Goal: Contribute content: Contribute content

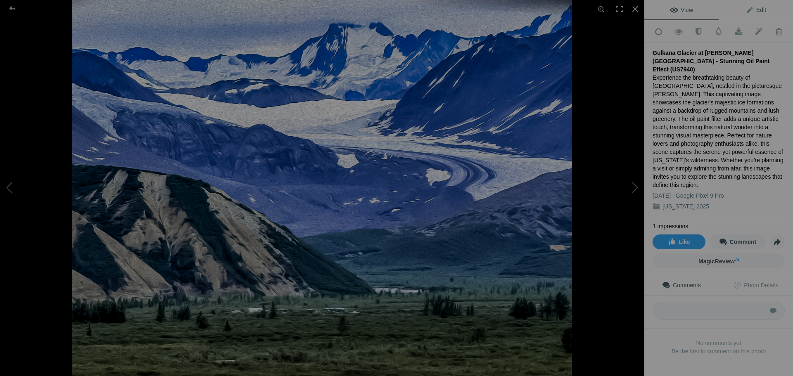
click at [763, 8] on link "Edit" at bounding box center [755, 10] width 74 height 20
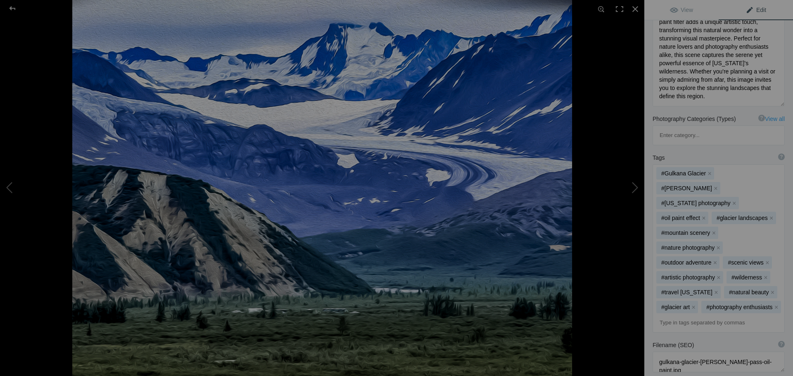
scroll to position [179, 0]
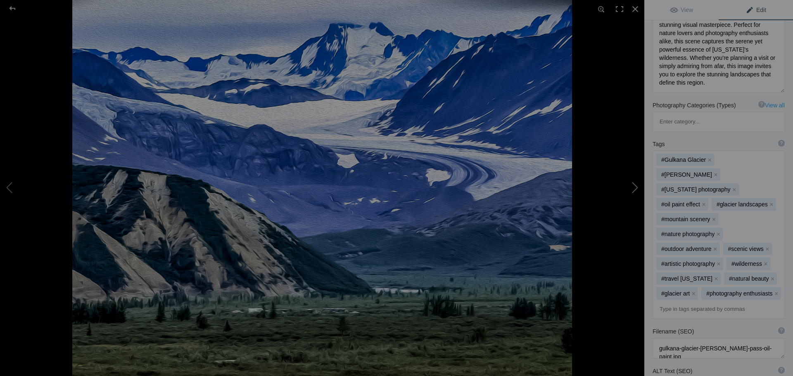
click at [639, 188] on button at bounding box center [613, 188] width 62 height 135
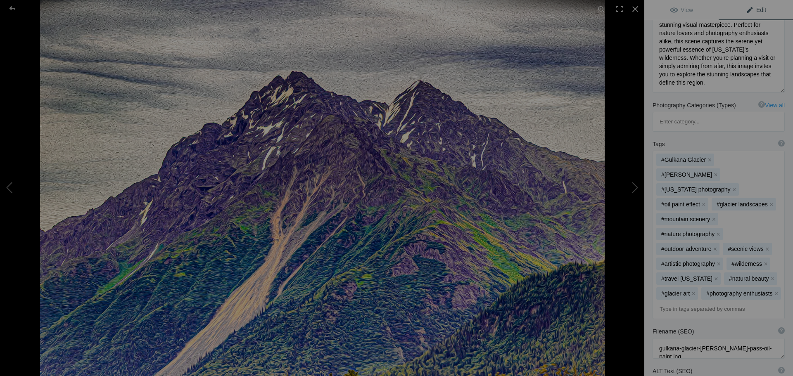
type textarea "Majestic [US_STATE] Mountain Range with Oil Paint Filter (US7941)"
type textarea "Experience the breathtaking beauty of the [US_STATE] Mountain Range captured in…"
type textarea "[US_STATE]-mountain-range-oil-paint.jpg"
type textarea "[US_STATE] Mountain Range (Oil Paint Filter Applied) showcasing rugged peaks an…"
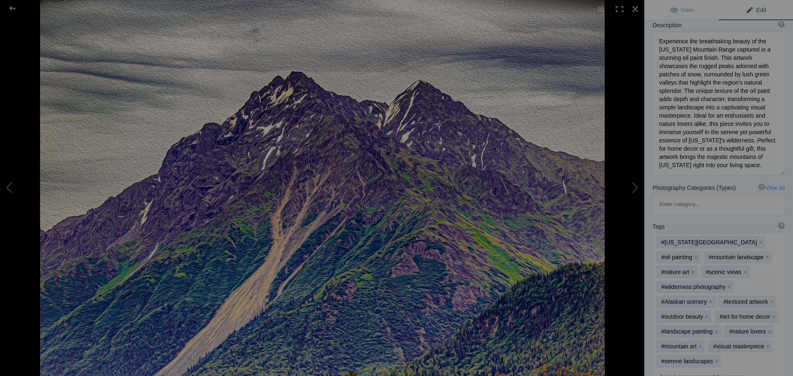
scroll to position [0, 0]
click at [749, 11] on span "Edit" at bounding box center [755, 10] width 21 height 7
click at [689, 6] on link "View" at bounding box center [681, 10] width 74 height 20
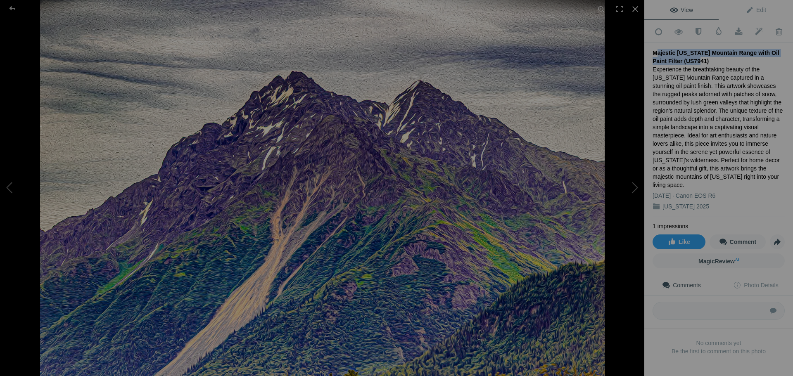
drag, startPoint x: 653, startPoint y: 52, endPoint x: 691, endPoint y: 57, distance: 38.7
click at [691, 57] on div "Majestic [US_STATE] Mountain Range with Oil Paint Filter (US7941)" at bounding box center [718, 57] width 132 height 17
copy div "Majestic [US_STATE] Mountain Range with Oil Paint Filter (US7941)"
click at [631, 187] on button at bounding box center [613, 188] width 62 height 135
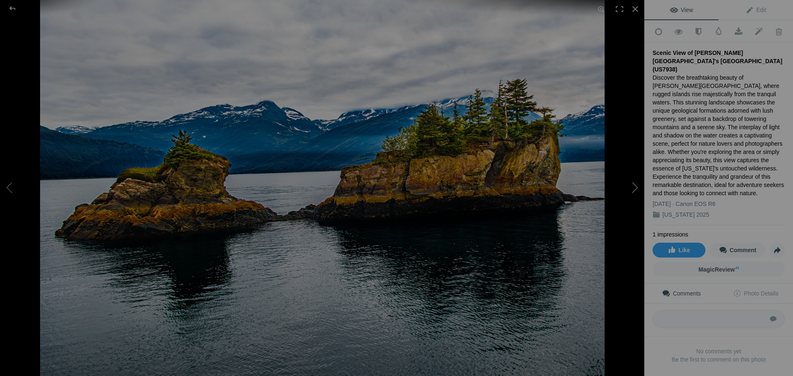
click at [632, 186] on button at bounding box center [613, 188] width 62 height 135
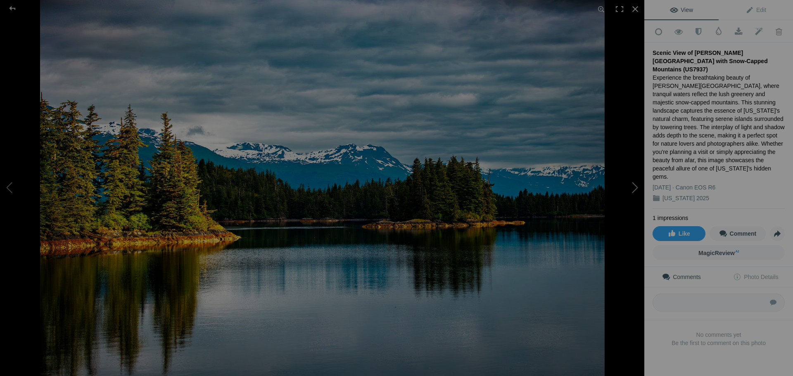
click at [633, 186] on button at bounding box center [613, 188] width 62 height 135
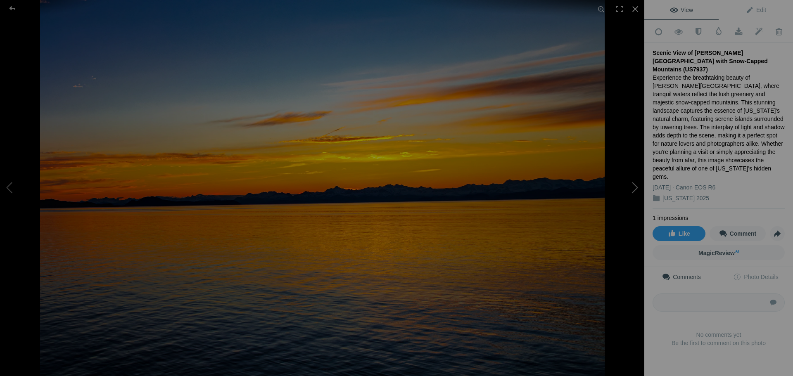
click at [633, 186] on button at bounding box center [613, 188] width 62 height 135
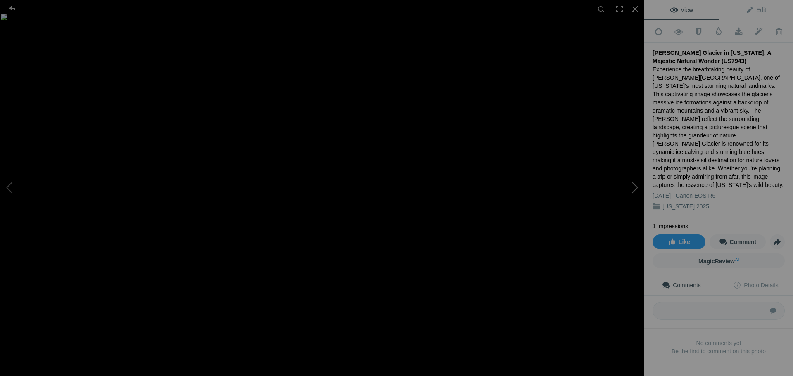
click at [633, 186] on button at bounding box center [613, 188] width 62 height 135
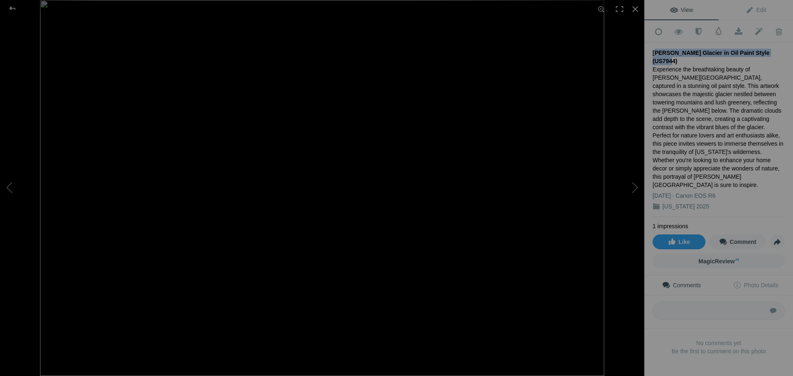
drag, startPoint x: 653, startPoint y: 50, endPoint x: 786, endPoint y: 48, distance: 132.5
click at [786, 48] on div "Add to Quick Collection Remove from Quick Collection Hide from Public View Unhi…" at bounding box center [718, 201] width 149 height 362
copy div "[PERSON_NAME] Glacier in Oil Paint Style (US7944)"
click at [753, 14] on link "Edit" at bounding box center [755, 10] width 74 height 20
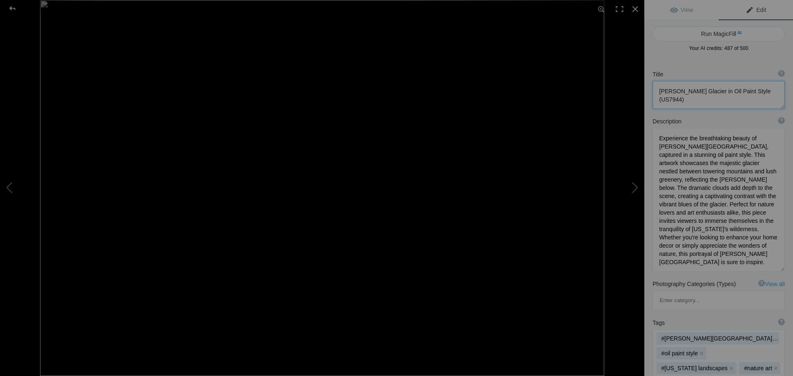
click at [681, 98] on textarea at bounding box center [718, 95] width 132 height 28
click at [634, 185] on button at bounding box center [613, 188] width 62 height 135
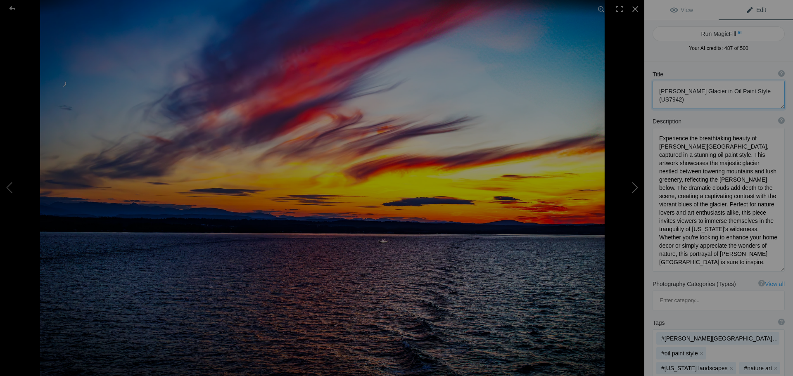
click at [635, 185] on button at bounding box center [613, 188] width 62 height 135
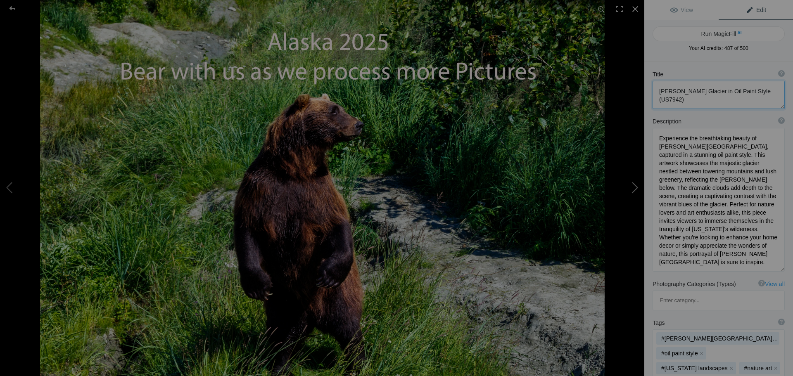
type textarea "Vibrant Sunset Over the [GEOGRAPHIC_DATA] on the way to Vancover BC (US7933)"
type textarea "Experience the breathtaking beauty of a vibrant sunset over the [GEOGRAPHIC_DAT…"
type textarea "vibrant-sunset-inland-passage-[GEOGRAPHIC_DATA]-[GEOGRAPHIC_DATA]jpg"
type textarea "A vibrant sunset over the Inland Passage on the way to [GEOGRAPHIC_DATA], [GEOG…"
click at [635, 185] on button at bounding box center [613, 188] width 62 height 135
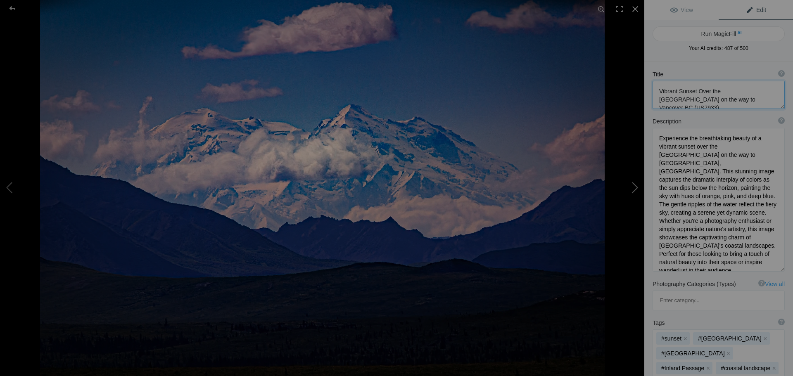
type textarea "MoreComing"
type textarea "MoreComing.jpg"
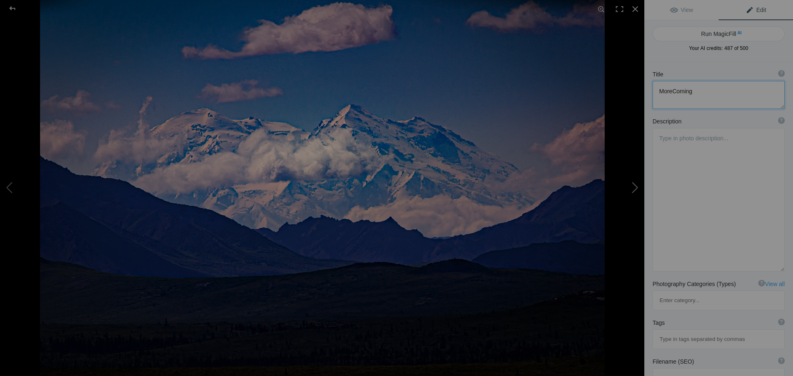
type textarea "Majestic [GEOGRAPHIC_DATA]: A Stunning View of [GEOGRAPHIC_DATA]'s [GEOGRAPHIC_…"
type textarea "Experience the breathtaking beauty of [GEOGRAPHIC_DATA], also known as Denali, …"
type textarea "majestic-mount-[PERSON_NAME]-denali.jpg"
type textarea "A stunning view of [GEOGRAPHIC_DATA], also known as Denali, showcasing its snow…"
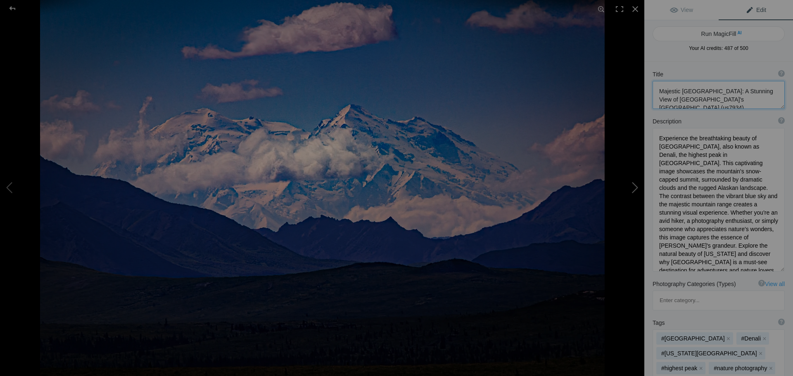
click at [635, 185] on button at bounding box center [613, 188] width 62 height 135
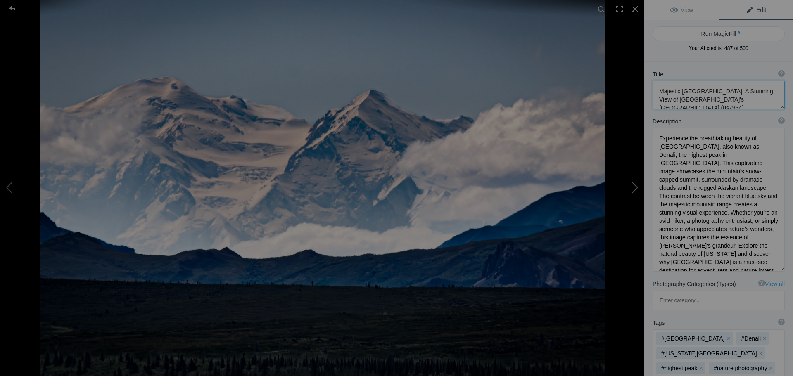
type textarea "Different Face of [GEOGRAPHIC_DATA] (Denali) Surrounded by Clouds- (US7939)"
type textarea "Experience the breathtaking beauty of [GEOGRAPHIC_DATA], also known as [PERSON_…"
type textarea "mount-[PERSON_NAME]-denali-clouds.jpg"
type textarea "A stunning view of [GEOGRAPHIC_DATA] (Denali) with snow-covered peaks and cloud…"
click at [635, 185] on button at bounding box center [613, 188] width 62 height 135
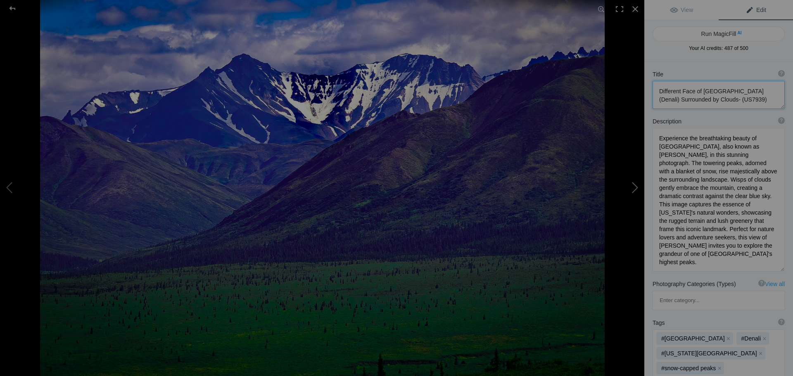
type textarea "Denali Mountain Range: Majestic Peaks and [GEOGRAPHIC_DATA] (US7935)"
type textarea "Experience the breathtaking beauty of the [GEOGRAPHIC_DATA], where towering pea…"
type textarea "denali-mountain-range-majestic-peaks.jpg"
type textarea "A panoramic view of the Denali Mountain Range featuring snow-capped peaks and l…"
click at [636, 185] on button at bounding box center [613, 188] width 62 height 135
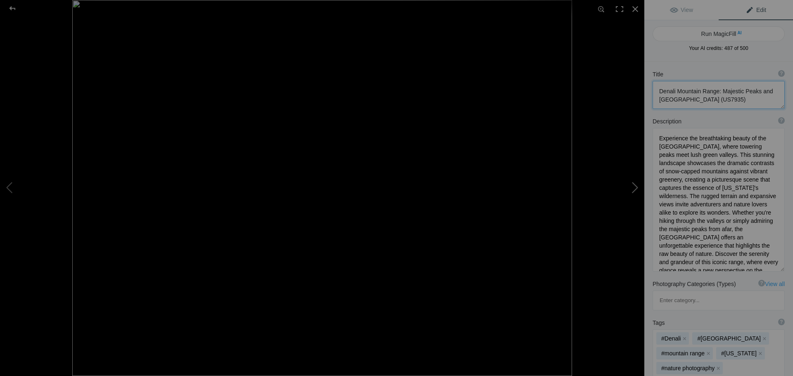
click at [636, 185] on button at bounding box center [613, 188] width 62 height 135
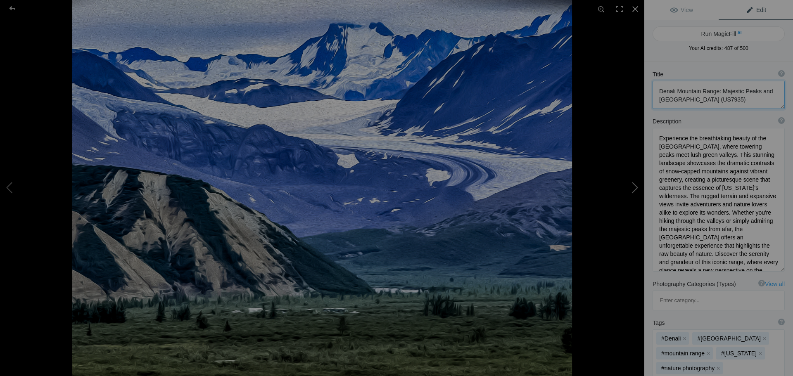
type textarea "Majestic [US_STATE] MTR Range Landscape (US794"
type textarea "Immerse yourself in the stunning beauty of the [US_STATE] MTR Range with this c…"
type textarea "[US_STATE]-mtr-range-landscape.jpg"
type textarea "A breathtaking view of the [US_STATE] MTR Range, showcasing rugged mountains un…"
type textarea "Gulkana Glacier at [PERSON_NAME][GEOGRAPHIC_DATA] - Stunning Oil Paint Effect (…"
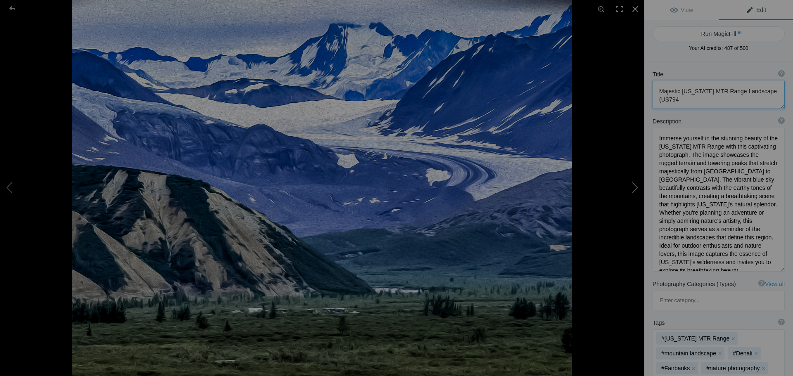
type textarea "Experience the breathtaking beauty of [GEOGRAPHIC_DATA], nestled in the picture…"
type textarea "gulkana-glacier-[PERSON_NAME]-pass-oil-paint.jpg"
type textarea "Artistic representation of Gulkana Glacier at [PERSON_NAME][GEOGRAPHIC_DATA], f…"
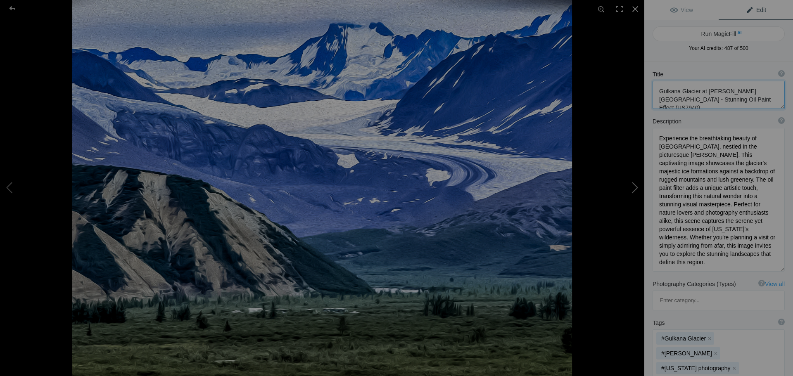
click at [636, 185] on button at bounding box center [613, 188] width 62 height 135
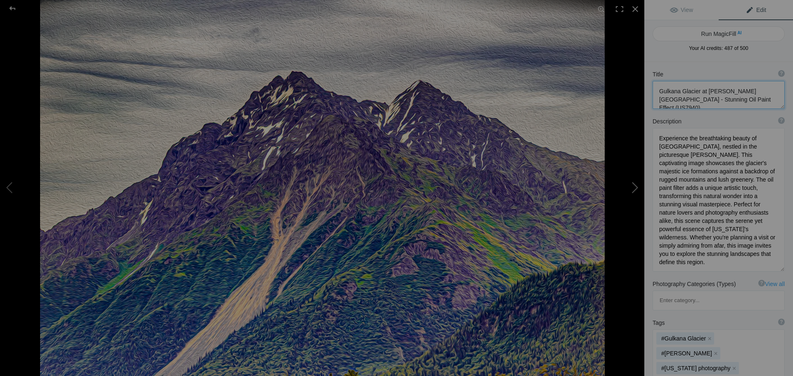
type textarea "Majestic [US_STATE] Mountain Range with Oil Paint Filter (US7941)"
type textarea "Experience the breathtaking beauty of the [US_STATE] Mountain Range captured in…"
type textarea "[US_STATE]-mountain-range-oil-paint.jpg"
type textarea "[US_STATE] Mountain Range (Oil Paint Filter Applied) showcasing rugged peaks an…"
click at [636, 185] on button at bounding box center [613, 188] width 62 height 135
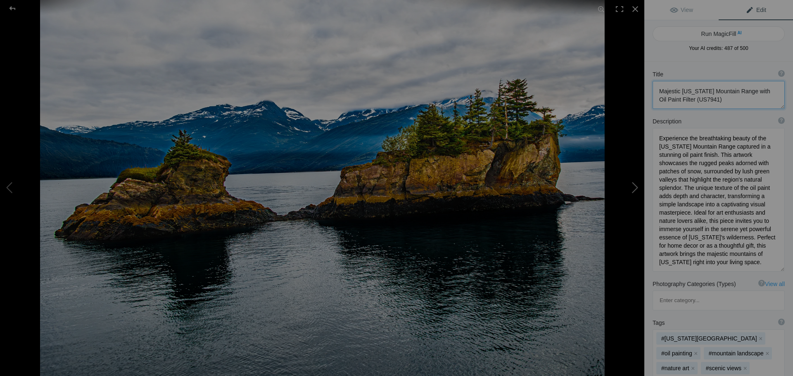
type textarea "Scenic View of [PERSON_NAME][GEOGRAPHIC_DATA]'s [GEOGRAPHIC_DATA] (US7938)"
type textarea "Discover the breathtaking beauty of [PERSON_NAME][GEOGRAPHIC_DATA], where rugge…"
type textarea "prince-[PERSON_NAME]-sound-rocky-islands.jpg"
type textarea "A scenic view of rocky islands in [PERSON_NAME][GEOGRAPHIC_DATA], surrounded by…"
click at [636, 185] on button at bounding box center [613, 188] width 62 height 135
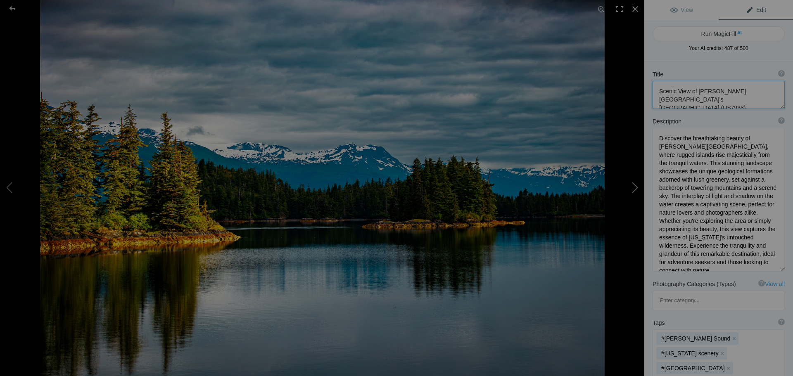
type textarea "Scenic View of [PERSON_NAME][GEOGRAPHIC_DATA] with Snow-Capped Mountains (US793…"
type textarea "Experience the breathtaking beauty of [PERSON_NAME][GEOGRAPHIC_DATA], where tra…"
type textarea "prince-[PERSON_NAME]-sound-scenic-view.jpg"
type textarea "A scenic view of [PERSON_NAME][GEOGRAPHIC_DATA] featuring [PERSON_NAME], [PERSO…"
click at [636, 185] on button at bounding box center [613, 188] width 62 height 135
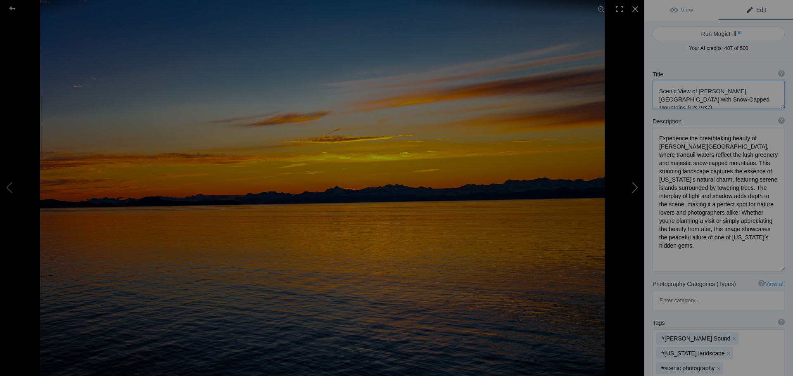
type textarea "Breathtaking Sunset Over [GEOGRAPHIC_DATA], [US_STATE] (US7939)"
type textarea "Experience the stunning beauty of a sunset over [GEOGRAPHIC_DATA], [US_STATE], …"
type textarea "breathtaking-sunset-whittier-[US_STATE][GEOGRAPHIC_DATA]jpg"
type textarea "A stunning sunset over the tranquil waters of [GEOGRAPHIC_DATA], [US_STATE], wi…"
click at [636, 185] on button at bounding box center [613, 188] width 62 height 135
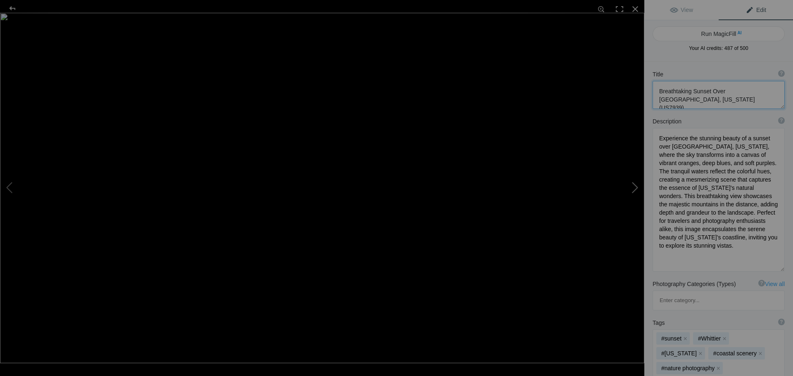
type textarea "[PERSON_NAME] Glacier in [US_STATE]: A Majestic Natural Wonder (US7943)"
type textarea "Experience the breathtaking beauty of [PERSON_NAME][GEOGRAPHIC_DATA], one of [U…"
type textarea "[PERSON_NAME]-glacier-[US_STATE][GEOGRAPHIC_DATA]jpg"
type textarea "A stunning view of [PERSON_NAME][GEOGRAPHIC_DATA] in [US_STATE], featuring dram…"
drag, startPoint x: 735, startPoint y: 99, endPoint x: 658, endPoint y: 95, distance: 76.9
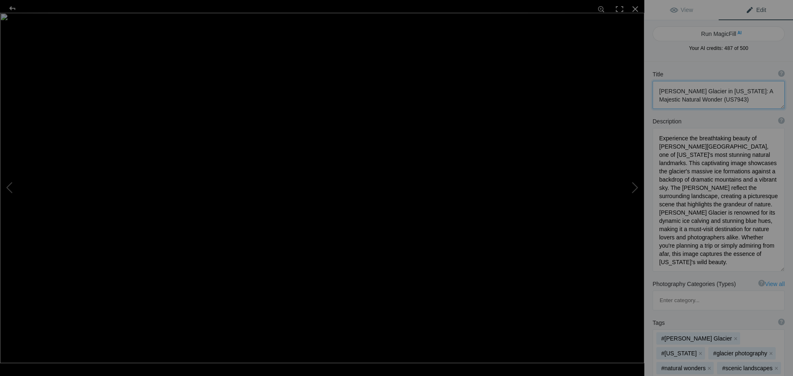
click at [658, 95] on textarea at bounding box center [718, 95] width 132 height 28
click at [633, 187] on button at bounding box center [613, 188] width 62 height 135
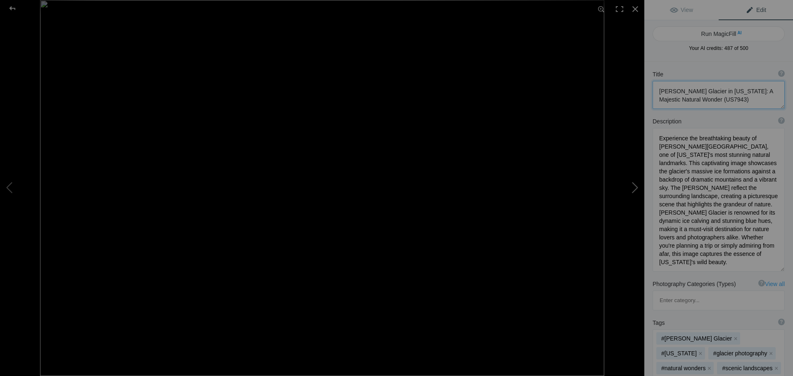
type textarea "[PERSON_NAME] Glacier in Oil Paint Style (US7942)"
type textarea "Experience the breathtaking beauty of [PERSON_NAME][GEOGRAPHIC_DATA], captured …"
type textarea "[PERSON_NAME]-glacier-oil-paint-style.jpg"
type textarea "Artistic representation of [PERSON_NAME] Glacier in oil paint style, showcasing…"
click at [633, 187] on button at bounding box center [613, 188] width 62 height 135
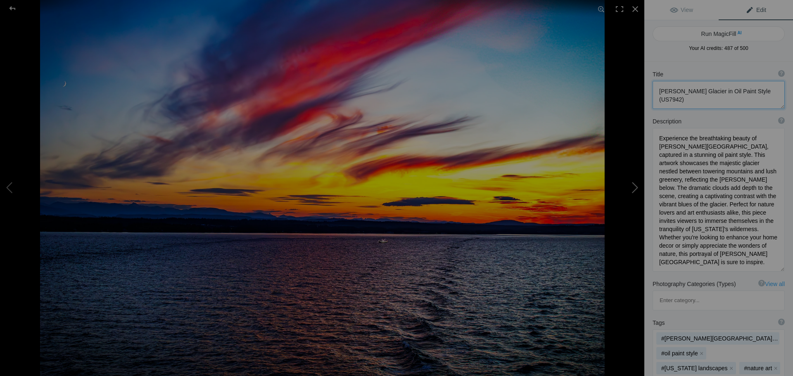
click at [633, 187] on button at bounding box center [613, 188] width 62 height 135
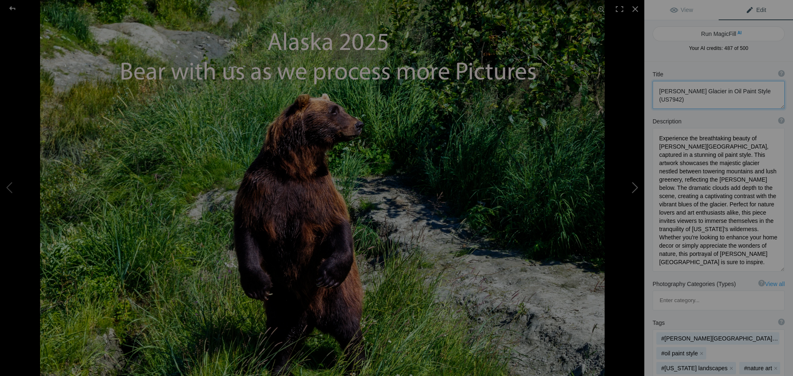
type textarea "MoreComing"
type textarea "MoreComing.jpg"
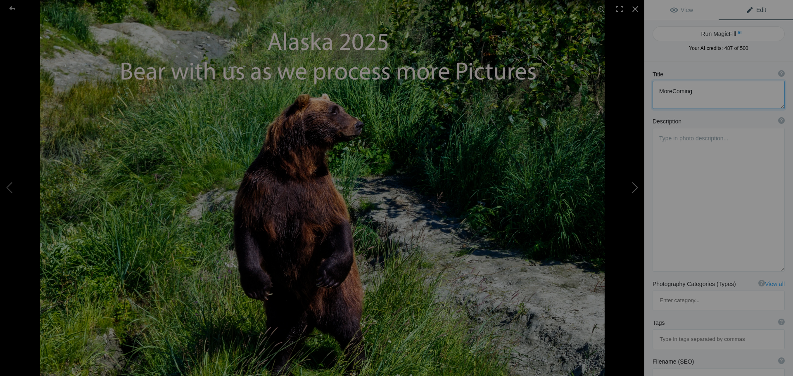
click at [633, 187] on button at bounding box center [613, 188] width 62 height 135
type textarea "Vibrant Sunset Over the [GEOGRAPHIC_DATA] on the way to Vancover BC (US7933)"
type textarea "Experience the breathtaking beauty of a vibrant sunset over the [GEOGRAPHIC_DAT…"
type textarea "vibrant-sunset-inland-passage-[GEOGRAPHIC_DATA]-[GEOGRAPHIC_DATA]jpg"
type textarea "A vibrant sunset over the Inland Passage on the way to [GEOGRAPHIC_DATA], [GEOG…"
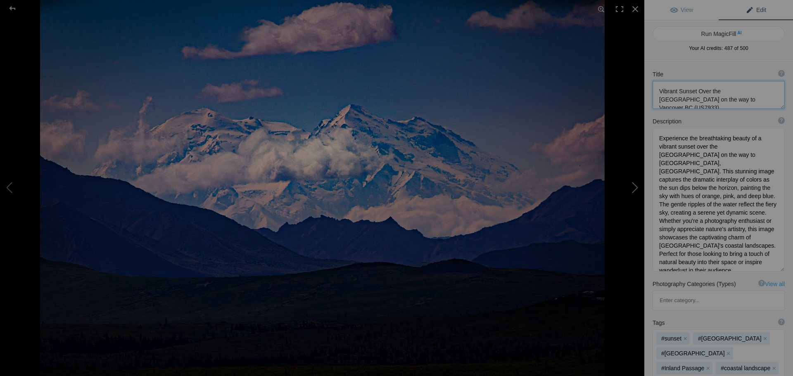
type textarea "Majestic [GEOGRAPHIC_DATA]: A Stunning View of [GEOGRAPHIC_DATA]'s [GEOGRAPHIC_…"
type textarea "Experience the breathtaking beauty of [GEOGRAPHIC_DATA], also known as Denali, …"
type textarea "majestic-mount-[PERSON_NAME]-denali.jpg"
type textarea "A stunning view of [GEOGRAPHIC_DATA], also known as Denali, showcasing its snow…"
click at [633, 187] on button at bounding box center [613, 188] width 62 height 135
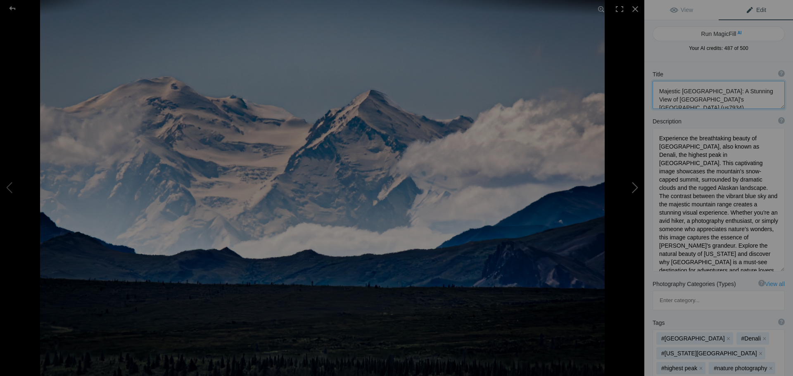
type textarea "Different Face of [GEOGRAPHIC_DATA] (Denali) Surrounded by Clouds- (US7939)"
type textarea "Experience the breathtaking beauty of [GEOGRAPHIC_DATA], also known as [PERSON_…"
type textarea "mount-[PERSON_NAME]-denali-clouds.jpg"
type textarea "A stunning view of [GEOGRAPHIC_DATA] (Denali) with snow-covered peaks and cloud…"
click at [633, 187] on button at bounding box center [613, 188] width 62 height 135
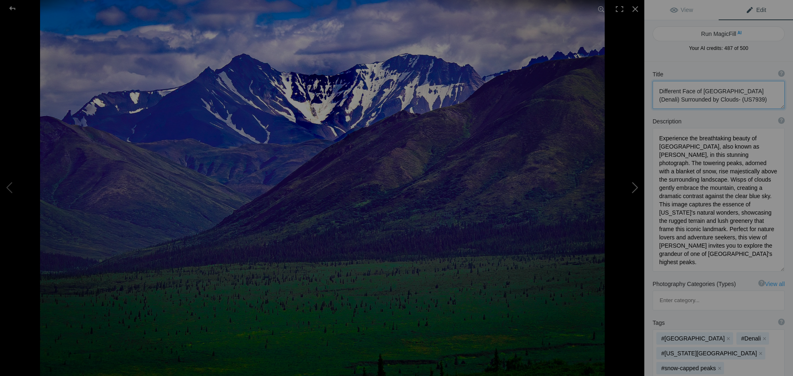
type textarea "Denali Mountain Range: Majestic Peaks and [GEOGRAPHIC_DATA] (US7935)"
type textarea "Experience the breathtaking beauty of the [GEOGRAPHIC_DATA], where towering pea…"
type textarea "denali-mountain-range-majestic-peaks.jpg"
type textarea "A panoramic view of the Denali Mountain Range featuring snow-capped peaks and l…"
click at [633, 187] on button at bounding box center [613, 188] width 62 height 135
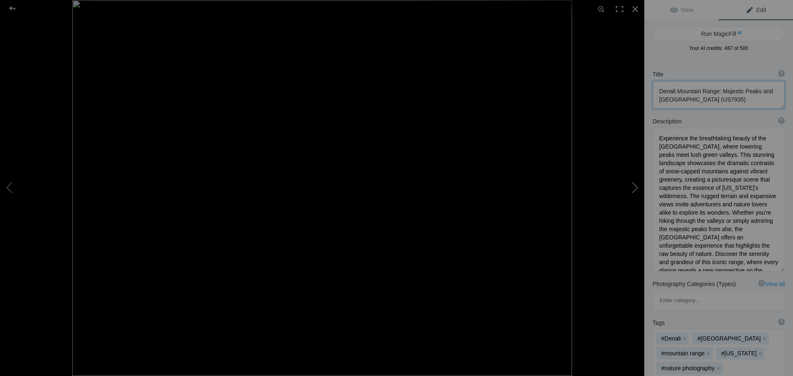
type textarea "Majestic [US_STATE] MTR Range Landscape (US794"
type textarea "Immerse yourself in the stunning beauty of the [US_STATE] MTR Range with this c…"
type textarea "[US_STATE]-mtr-range-landscape.jpg"
type textarea "A breathtaking view of the [US_STATE] MTR Range, showcasing rugged mountains un…"
drag, startPoint x: 727, startPoint y: 91, endPoint x: 658, endPoint y: 92, distance: 68.1
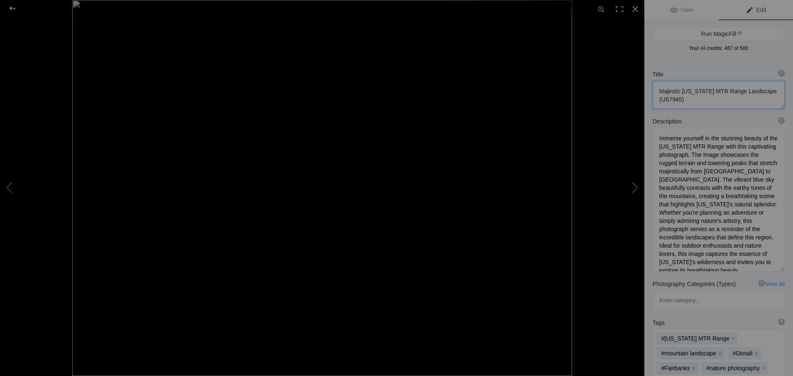
click at [658, 92] on textarea at bounding box center [718, 95] width 132 height 28
click at [631, 189] on button at bounding box center [613, 188] width 62 height 135
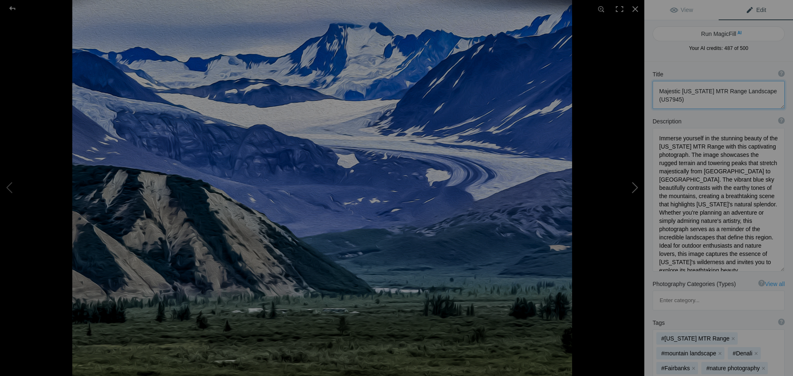
click at [631, 189] on button at bounding box center [613, 188] width 62 height 135
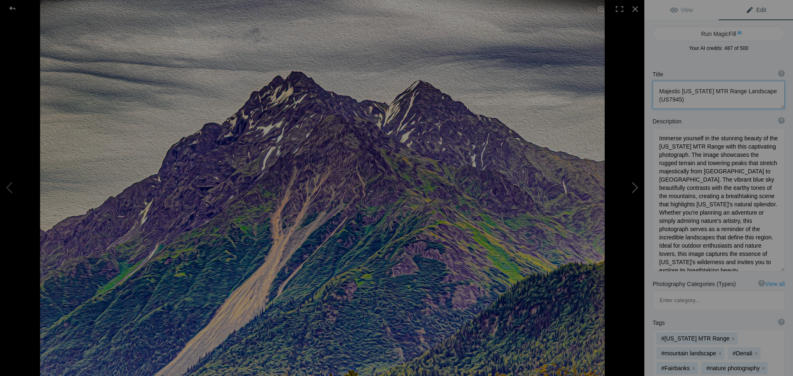
type textarea "Gulkana Glacier at [PERSON_NAME][GEOGRAPHIC_DATA] - Stunning Oil Paint Effect (…"
type textarea "Experience the breathtaking beauty of [GEOGRAPHIC_DATA], nestled in the picture…"
type textarea "gulkana-glacier-[PERSON_NAME]-pass-oil-paint.jpg"
type textarea "Artistic representation of Gulkana Glacier at [PERSON_NAME][GEOGRAPHIC_DATA], f…"
type textarea "Majestic [US_STATE] Mountain Range with Oil Paint Filter (US7941)"
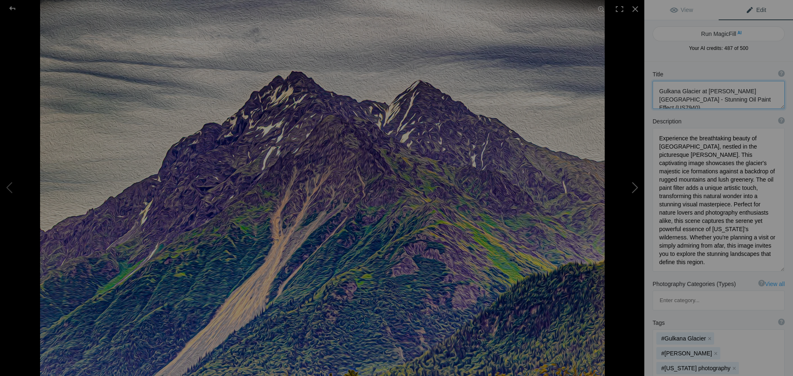
type textarea "Experience the breathtaking beauty of the [US_STATE] Mountain Range captured in…"
type textarea "[US_STATE]-mountain-range-oil-paint.jpg"
type textarea "[US_STATE] Mountain Range (Oil Paint Filter Applied) showcasing rugged peaks an…"
click at [631, 189] on button at bounding box center [613, 188] width 62 height 135
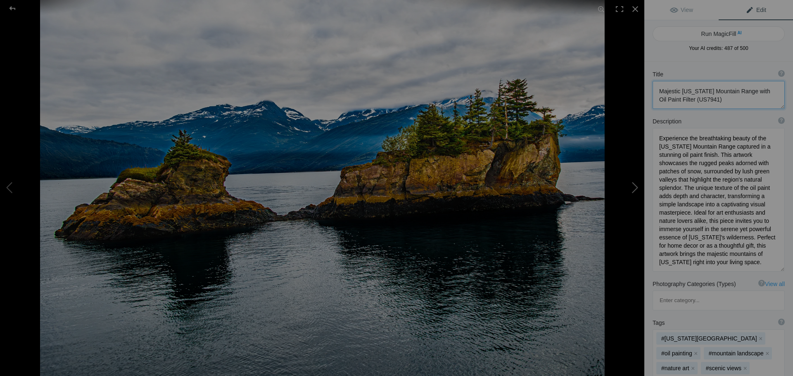
type textarea "Scenic View of [PERSON_NAME][GEOGRAPHIC_DATA]'s [GEOGRAPHIC_DATA] (US7938)"
type textarea "Discover the breathtaking beauty of [PERSON_NAME][GEOGRAPHIC_DATA], where rugge…"
type textarea "prince-[PERSON_NAME]-sound-rocky-islands.jpg"
type textarea "A scenic view of rocky islands in [PERSON_NAME][GEOGRAPHIC_DATA], surrounded by…"
click at [631, 189] on button at bounding box center [613, 188] width 62 height 135
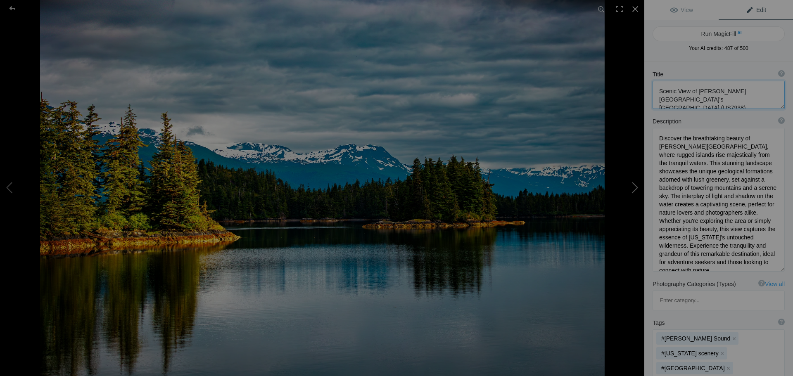
type textarea "Scenic View of [PERSON_NAME][GEOGRAPHIC_DATA] with Snow-Capped Mountains (US793…"
type textarea "Experience the breathtaking beauty of [PERSON_NAME][GEOGRAPHIC_DATA], where tra…"
type textarea "prince-[PERSON_NAME]-sound-scenic-view.jpg"
type textarea "A scenic view of [PERSON_NAME][GEOGRAPHIC_DATA] featuring [PERSON_NAME], [PERSO…"
click at [631, 189] on button at bounding box center [613, 188] width 62 height 135
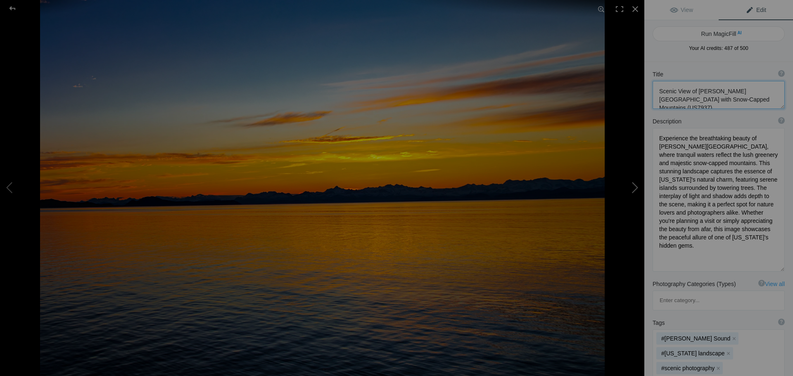
click at [631, 189] on button at bounding box center [613, 188] width 62 height 135
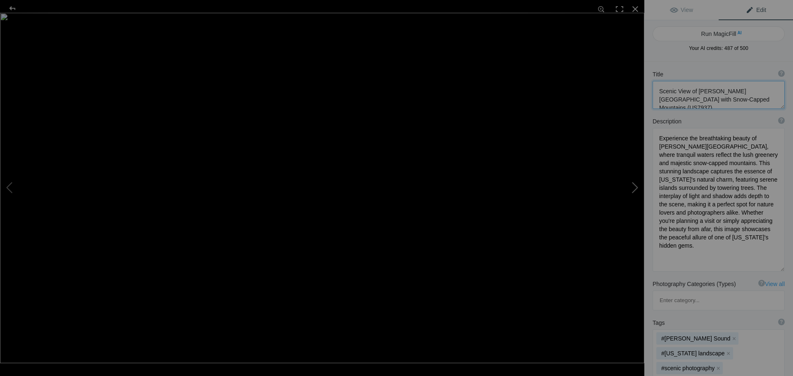
click at [631, 189] on button at bounding box center [613, 188] width 62 height 135
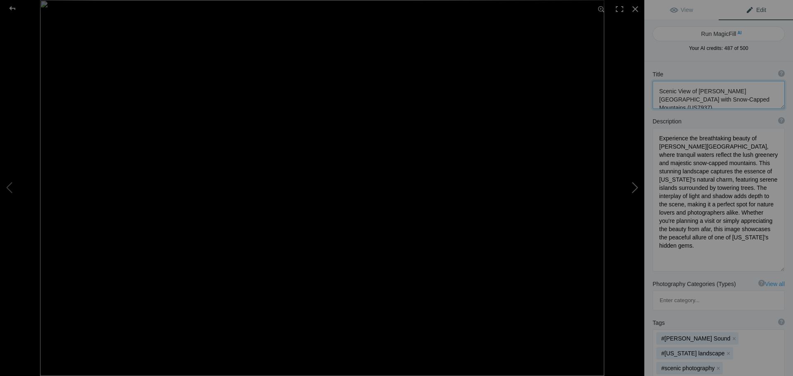
type textarea "[PERSON_NAME] Glacier in [US_STATE]: A Majestic Natural Wonder (US7943)"
type textarea "Experience the breathtaking beauty of [PERSON_NAME][GEOGRAPHIC_DATA], one of [U…"
type textarea "[PERSON_NAME]-glacier-[US_STATE][GEOGRAPHIC_DATA]jpg"
type textarea "A stunning view of [PERSON_NAME][GEOGRAPHIC_DATA] in [US_STATE], featuring dram…"
type textarea "Breathtaking Sunset Over [GEOGRAPHIC_DATA], [US_STATE] (US7939)"
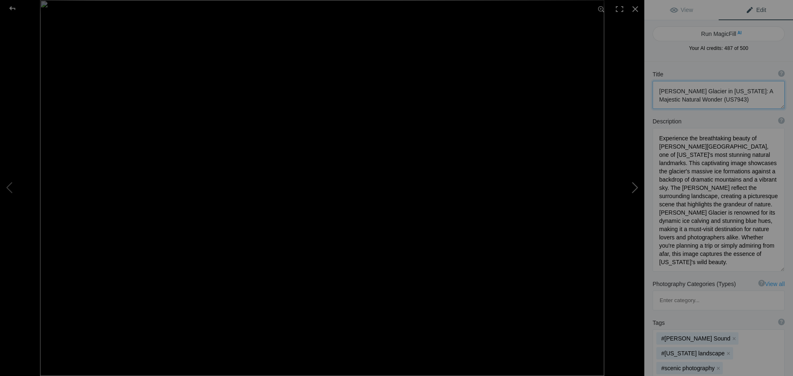
type textarea "Experience the stunning beauty of a sunset over [GEOGRAPHIC_DATA], [US_STATE], …"
type textarea "breathtaking-sunset-whittier-[US_STATE][GEOGRAPHIC_DATA]jpg"
type textarea "A stunning sunset over the tranquil waters of [GEOGRAPHIC_DATA], [US_STATE], wi…"
type textarea "[PERSON_NAME] Glacier in Oil Paint Style (US7942)"
type textarea "Experience the breathtaking beauty of [PERSON_NAME][GEOGRAPHIC_DATA], captured …"
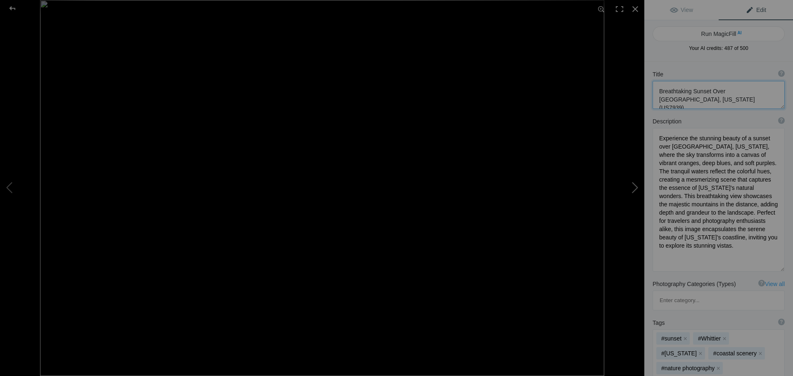
type textarea "[PERSON_NAME]-glacier-oil-paint-style.jpg"
type textarea "Artistic representation of [PERSON_NAME] Glacier in oil paint style, showcasing…"
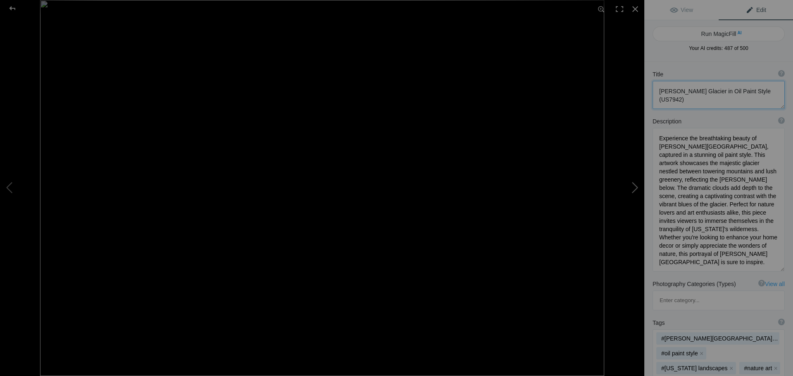
click at [631, 189] on button at bounding box center [613, 188] width 62 height 135
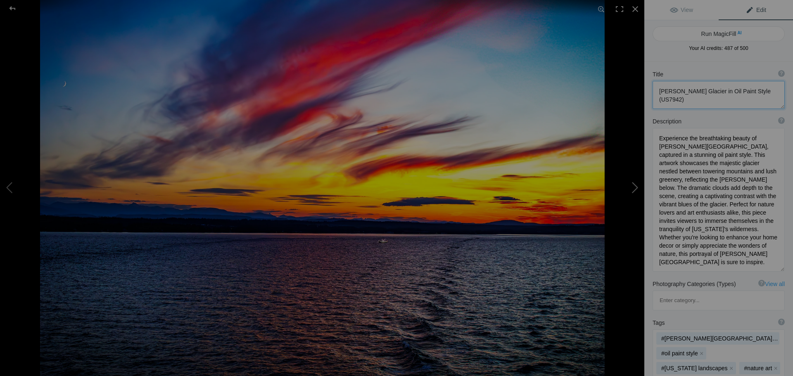
type textarea "Vibrant Sunset Over the [GEOGRAPHIC_DATA] on the way to Vancover BC (US7933)"
type textarea "Experience the breathtaking beauty of a vibrant sunset over the [GEOGRAPHIC_DAT…"
type textarea "vibrant-sunset-inland-passage-[GEOGRAPHIC_DATA]-[GEOGRAPHIC_DATA]jpg"
type textarea "A vibrant sunset over the Inland Passage on the way to [GEOGRAPHIC_DATA], [GEOG…"
click at [631, 189] on button at bounding box center [613, 188] width 62 height 135
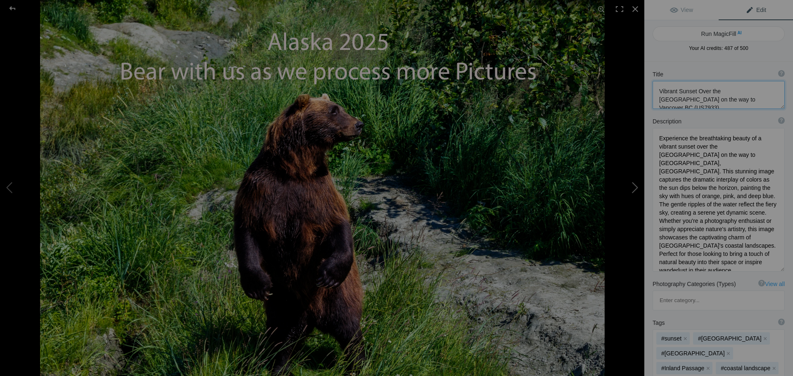
type textarea "MoreComing"
type textarea "MoreComing.jpg"
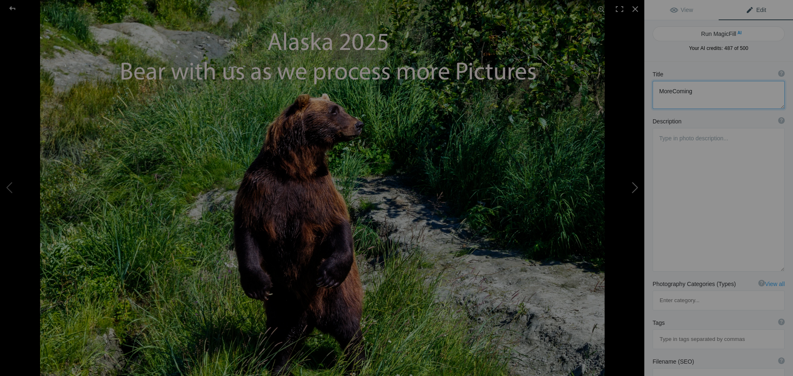
click at [631, 189] on button at bounding box center [613, 188] width 62 height 135
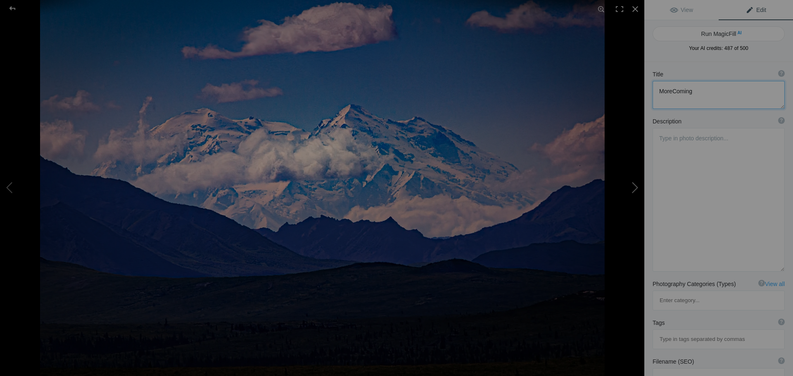
type textarea "Majestic [GEOGRAPHIC_DATA]: A Stunning View of [GEOGRAPHIC_DATA]'s [GEOGRAPHIC_…"
type textarea "Experience the breathtaking beauty of [GEOGRAPHIC_DATA], also known as Denali, …"
type textarea "majestic-mount-[PERSON_NAME]-denali.jpg"
type textarea "A stunning view of [GEOGRAPHIC_DATA], also known as Denali, showcasing its snow…"
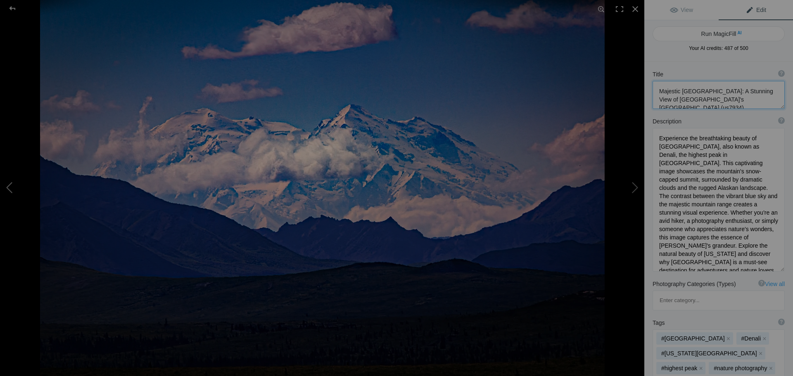
click at [11, 185] on button at bounding box center [31, 188] width 62 height 135
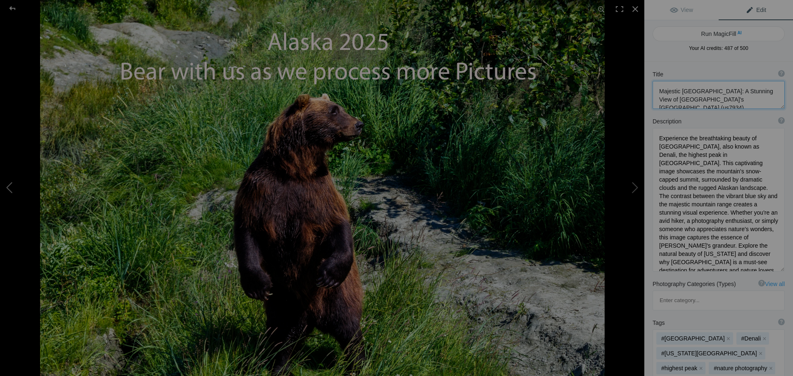
type textarea "MoreComing"
type textarea "MoreComing.jpg"
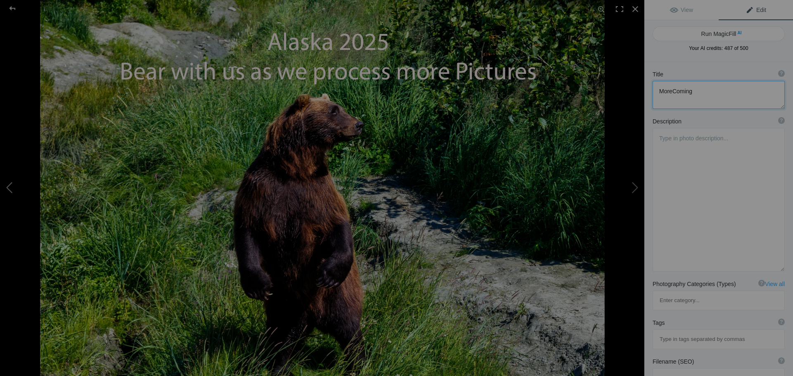
click at [11, 185] on button at bounding box center [31, 188] width 62 height 135
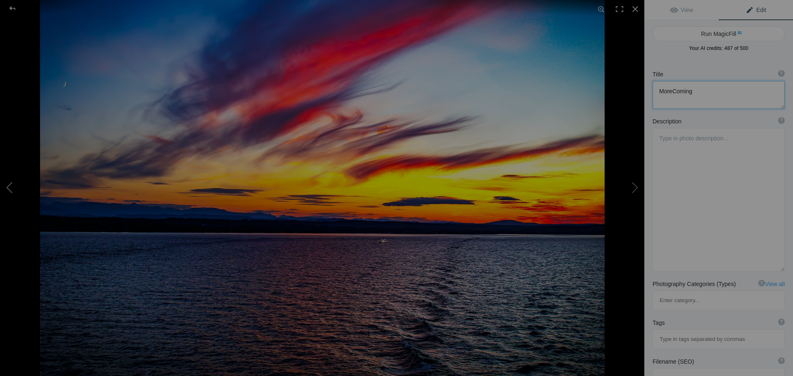
type textarea "Vibrant Sunset Over the [GEOGRAPHIC_DATA] on the way to Vancover BC (US7933)"
type textarea "Experience the breathtaking beauty of a vibrant sunset over the [GEOGRAPHIC_DAT…"
type textarea "vibrant-sunset-inland-passage-[GEOGRAPHIC_DATA]-[GEOGRAPHIC_DATA]jpg"
type textarea "A vibrant sunset over the Inland Passage on the way to [GEOGRAPHIC_DATA], [GEOG…"
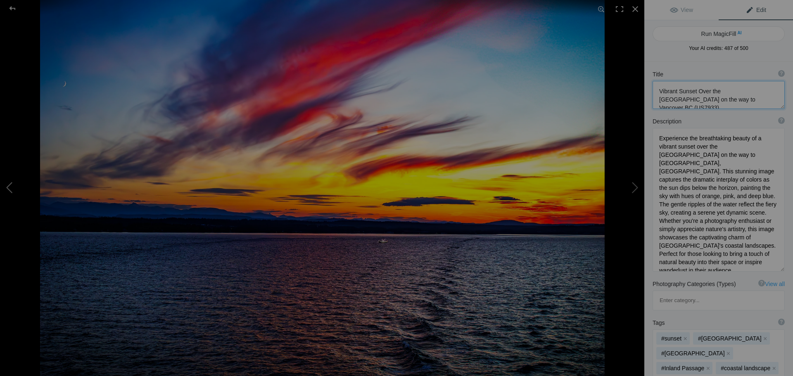
click at [11, 185] on button at bounding box center [31, 188] width 62 height 135
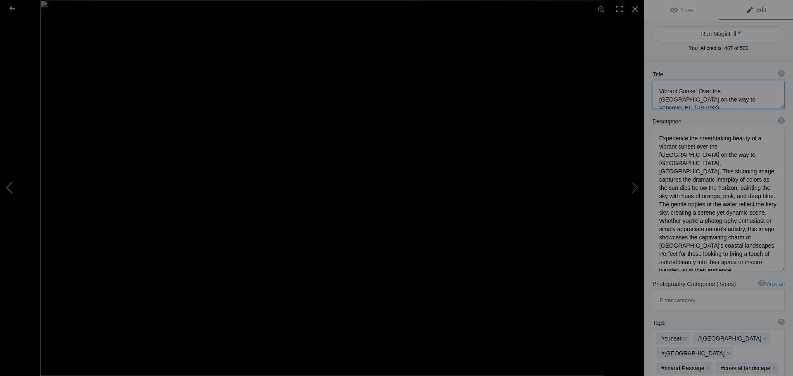
type textarea "[PERSON_NAME] Glacier in Oil Paint Style (US7942)"
type textarea "Experience the breathtaking beauty of [PERSON_NAME][GEOGRAPHIC_DATA], captured …"
type textarea "[PERSON_NAME]-glacier-oil-paint-style.jpg"
type textarea "Artistic representation of [PERSON_NAME] Glacier in oil paint style, showcasing…"
click at [11, 185] on button at bounding box center [31, 188] width 62 height 135
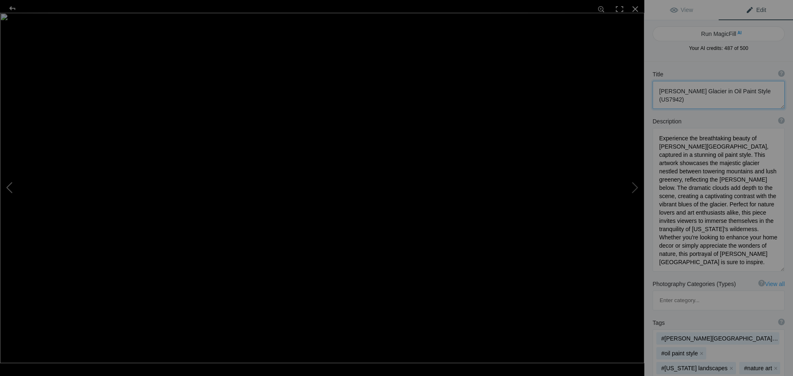
click at [11, 185] on button at bounding box center [31, 188] width 62 height 135
type textarea "[PERSON_NAME] Glacier in [US_STATE]: A Majestic Natural Wonder (US7943)"
type textarea "Experience the breathtaking beauty of [PERSON_NAME][GEOGRAPHIC_DATA], one of [U…"
type textarea "[PERSON_NAME]-glacier-[US_STATE][GEOGRAPHIC_DATA]jpg"
type textarea "A stunning view of [PERSON_NAME][GEOGRAPHIC_DATA] in [US_STATE], featuring dram…"
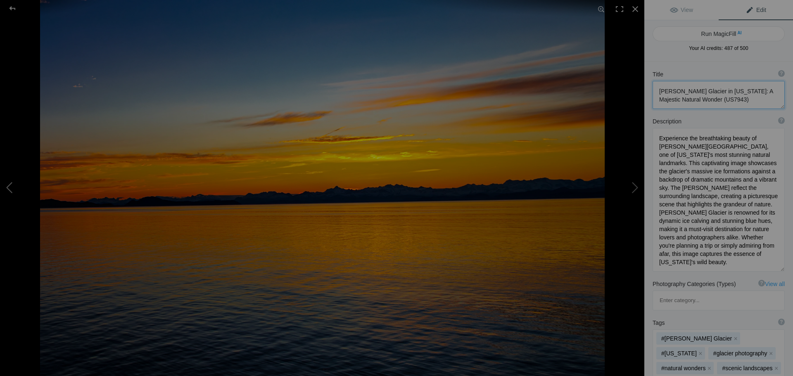
type textarea "Breathtaking Sunset Over [GEOGRAPHIC_DATA], [US_STATE] (US7939)"
type textarea "Experience the stunning beauty of a sunset over [GEOGRAPHIC_DATA], [US_STATE], …"
type textarea "breathtaking-sunset-whittier-[US_STATE][GEOGRAPHIC_DATA]jpg"
type textarea "A stunning sunset over the tranquil waters of [GEOGRAPHIC_DATA], [US_STATE], wi…"
click at [11, 185] on button at bounding box center [31, 188] width 62 height 135
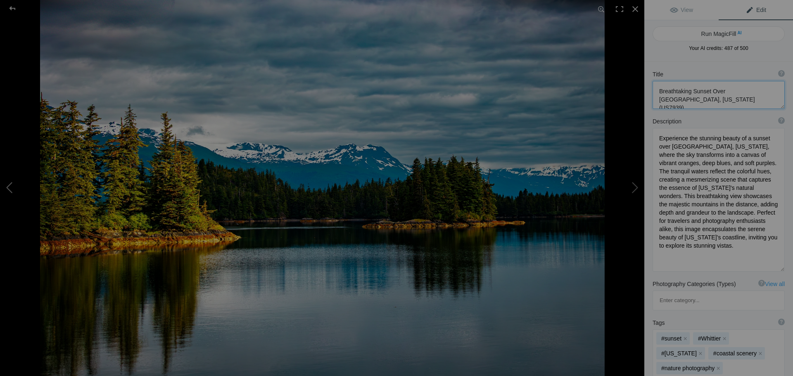
type textarea "Scenic View of [PERSON_NAME][GEOGRAPHIC_DATA] with Snow-Capped Mountains (US793…"
type textarea "Experience the breathtaking beauty of [PERSON_NAME][GEOGRAPHIC_DATA], where tra…"
type textarea "prince-[PERSON_NAME]-sound-scenic-view.jpg"
type textarea "A scenic view of [PERSON_NAME][GEOGRAPHIC_DATA] featuring [PERSON_NAME], [PERSO…"
click at [11, 185] on button at bounding box center [31, 188] width 62 height 135
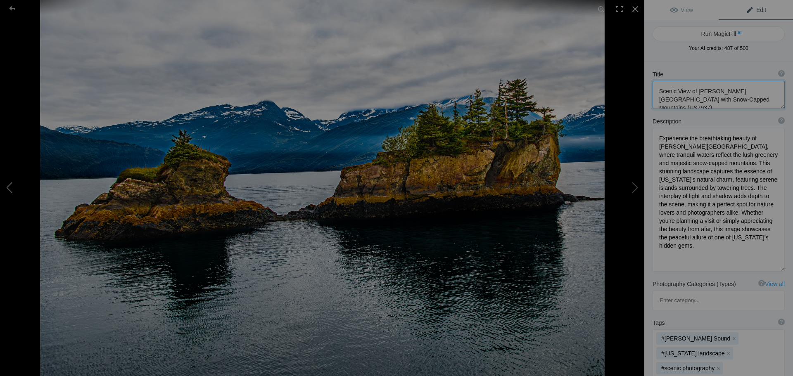
type textarea "Scenic View of [PERSON_NAME][GEOGRAPHIC_DATA]'s [GEOGRAPHIC_DATA] (US7938)"
type textarea "Discover the breathtaking beauty of [PERSON_NAME][GEOGRAPHIC_DATA], where rugge…"
type textarea "prince-[PERSON_NAME]-sound-rocky-islands.jpg"
type textarea "A scenic view of rocky islands in [PERSON_NAME][GEOGRAPHIC_DATA], surrounded by…"
click at [11, 185] on button at bounding box center [31, 188] width 62 height 135
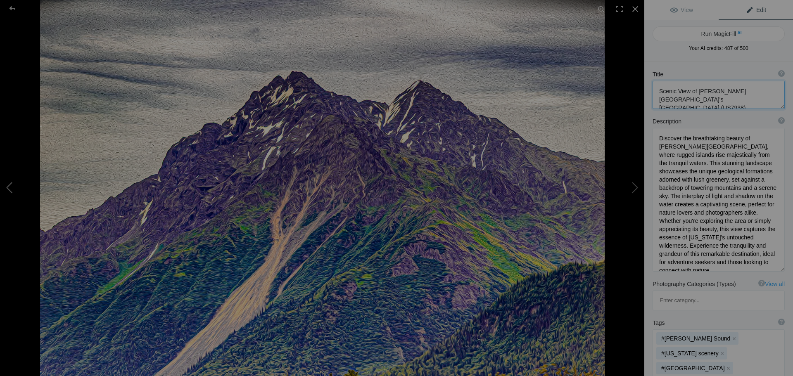
type textarea "Majestic [US_STATE] Mountain Range with Oil Paint Filter (US7941)"
type textarea "Experience the breathtaking beauty of the [US_STATE] Mountain Range captured in…"
type textarea "[US_STATE]-mountain-range-oil-paint.jpg"
type textarea "[US_STATE] Mountain Range (Oil Paint Filter Applied) showcasing rugged peaks an…"
click at [14, 189] on button at bounding box center [31, 188] width 62 height 135
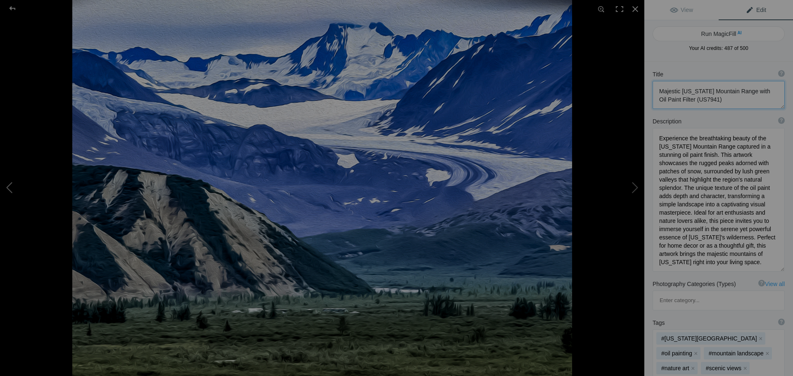
click at [14, 189] on button at bounding box center [31, 188] width 62 height 135
type textarea "Gulkana Glacier at [PERSON_NAME][GEOGRAPHIC_DATA] - Stunning Oil Paint Effect (…"
type textarea "Experience the breathtaking beauty of [GEOGRAPHIC_DATA], nestled in the picture…"
type textarea "gulkana-glacier-[PERSON_NAME]-pass-oil-paint.jpg"
type textarea "Artistic representation of Gulkana Glacier at [PERSON_NAME][GEOGRAPHIC_DATA], f…"
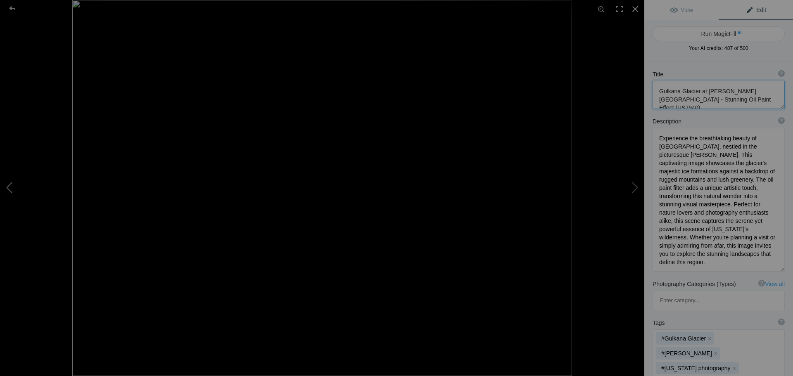
type textarea "Majestic [US_STATE] MTR Range Landscape (US7945)"
type textarea "Immerse yourself in the stunning beauty of the [US_STATE] MTR Range with this c…"
type textarea "[US_STATE]-mtr-range-landscape.jpg"
type textarea "A breathtaking view of the [US_STATE] MTR Range, showcasing rugged mountains un…"
click at [14, 189] on button at bounding box center [31, 188] width 62 height 135
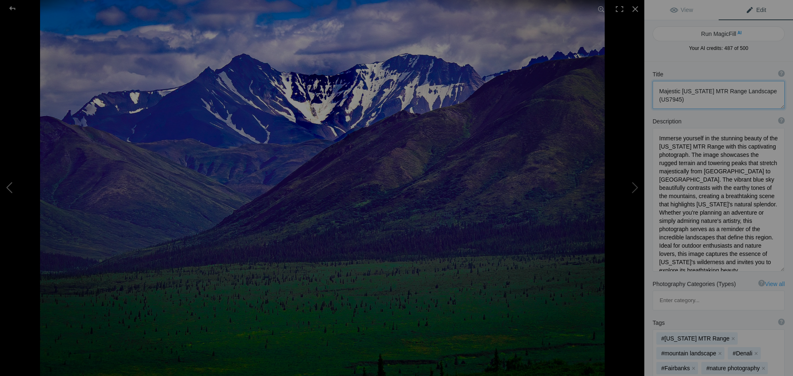
type textarea "Denali Mountain Range: Majestic Peaks and [GEOGRAPHIC_DATA] (US7935)"
type textarea "Experience the breathtaking beauty of the [GEOGRAPHIC_DATA], where towering pea…"
type textarea "denali-mountain-range-majestic-peaks.jpg"
type textarea "A panoramic view of the Denali Mountain Range featuring snow-capped peaks and l…"
click at [14, 189] on button at bounding box center [31, 188] width 62 height 135
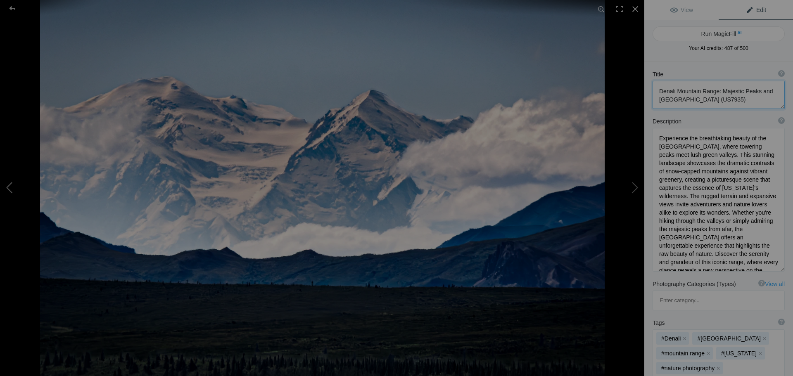
type textarea "Different Face of [GEOGRAPHIC_DATA] (Denali) Surrounded by Clouds- (US7939)"
type textarea "Experience the breathtaking beauty of [GEOGRAPHIC_DATA], also known as [PERSON_…"
type textarea "mount-[PERSON_NAME]-denali-clouds.jpg"
type textarea "A stunning view of [GEOGRAPHIC_DATA] (Denali) with snow-covered peaks and cloud…"
